Goal: Navigation & Orientation: Find specific page/section

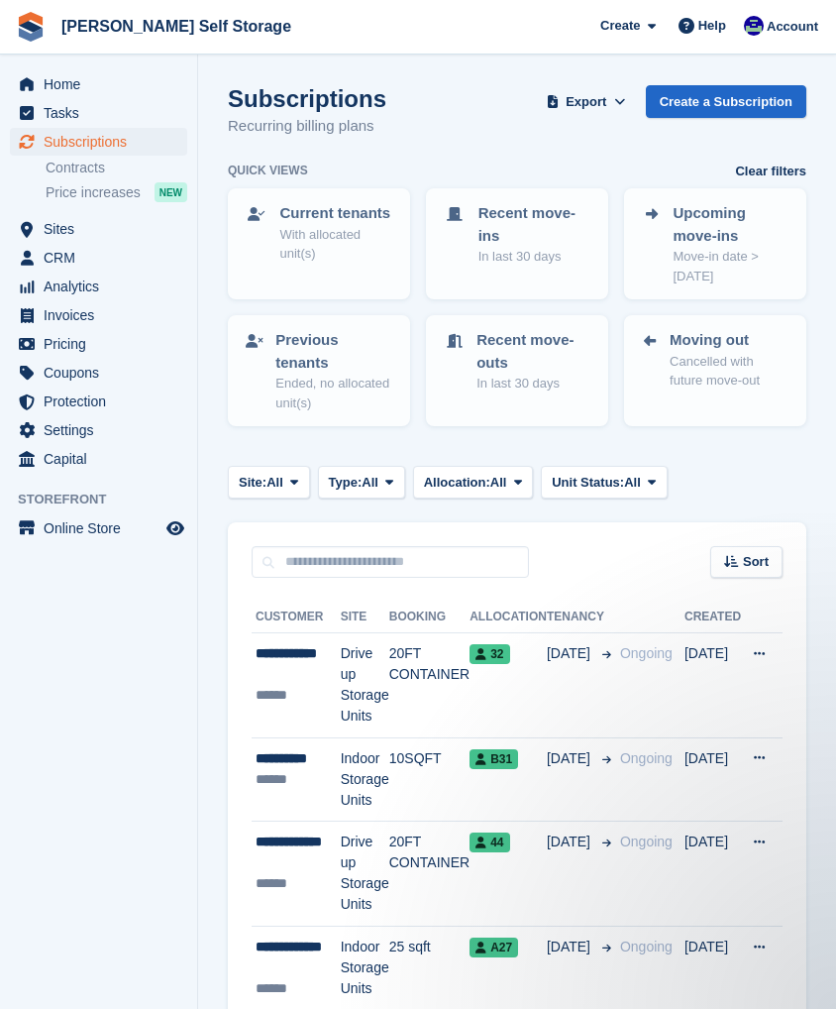
click at [699, 263] on p "Move-in date > [DATE]" at bounding box center [732, 266] width 116 height 39
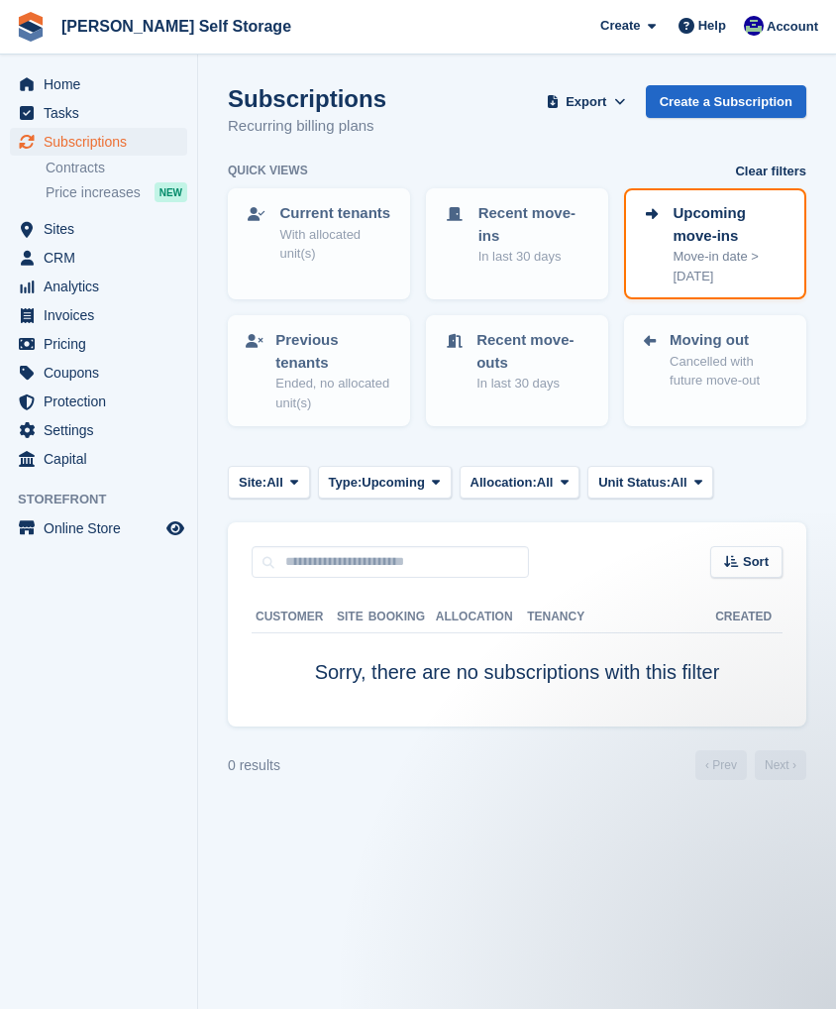
click at [56, 269] on span "CRM" at bounding box center [103, 258] width 119 height 28
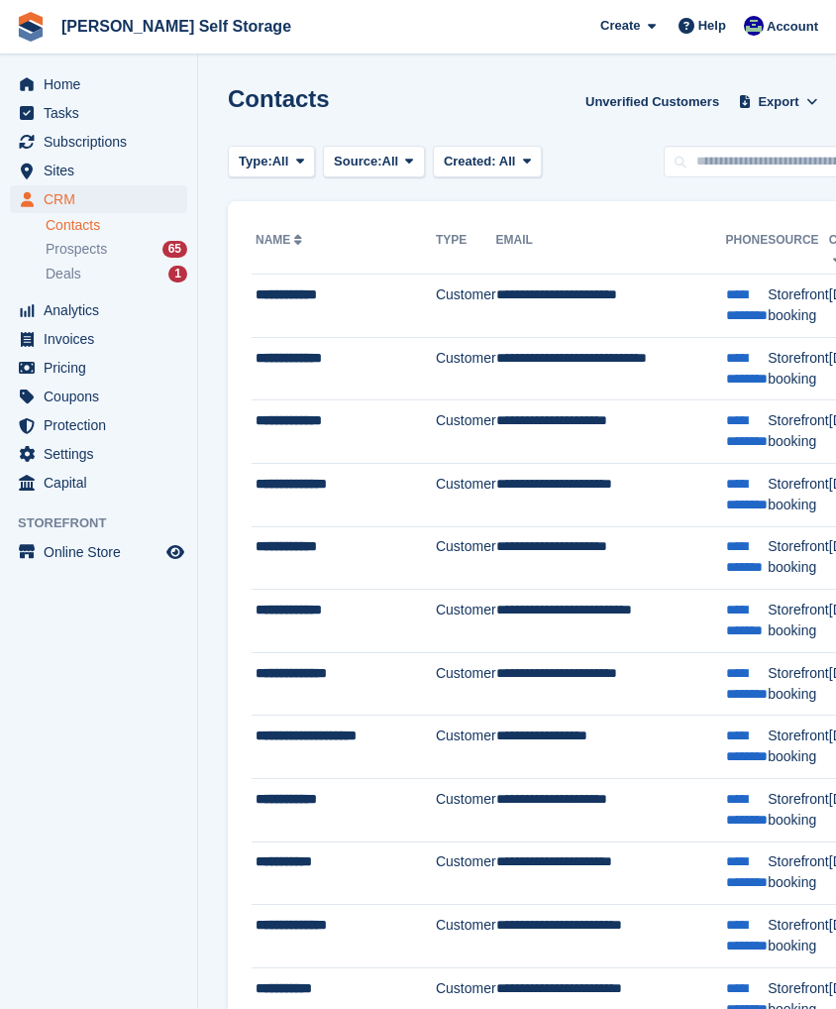
click at [48, 319] on span "Analytics" at bounding box center [103, 310] width 119 height 28
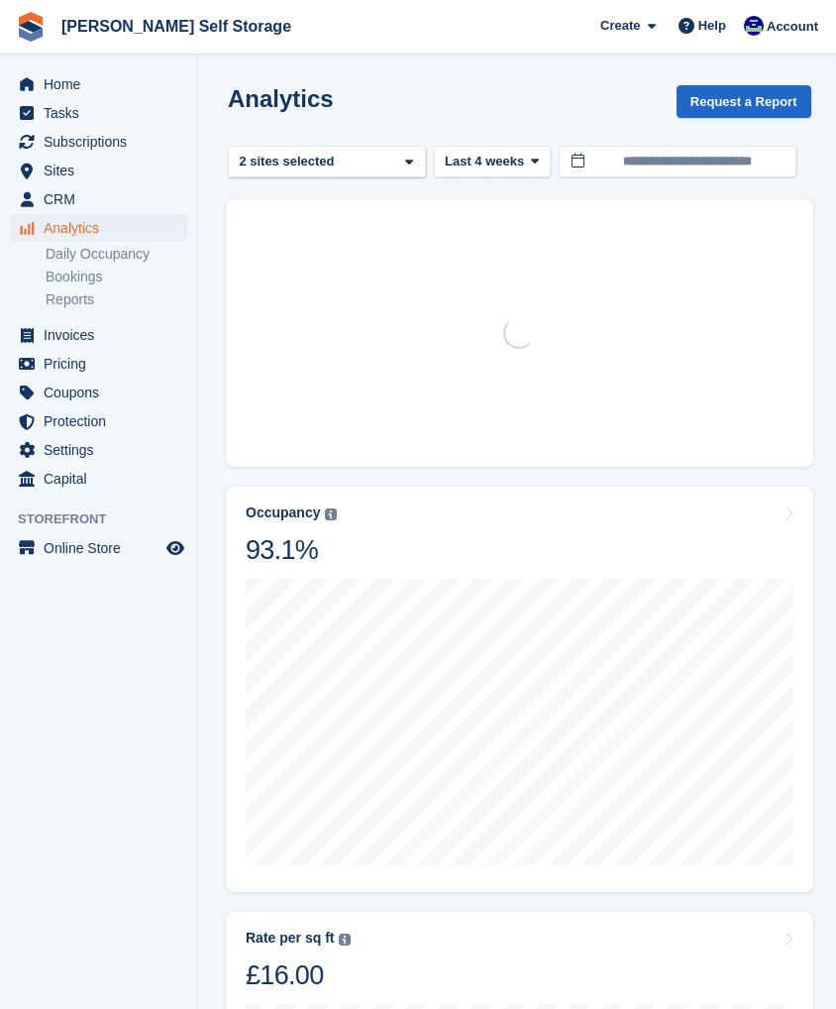
click at [100, 259] on link "Daily Occupancy" at bounding box center [117, 254] width 142 height 19
